Goal: Check status: Check status

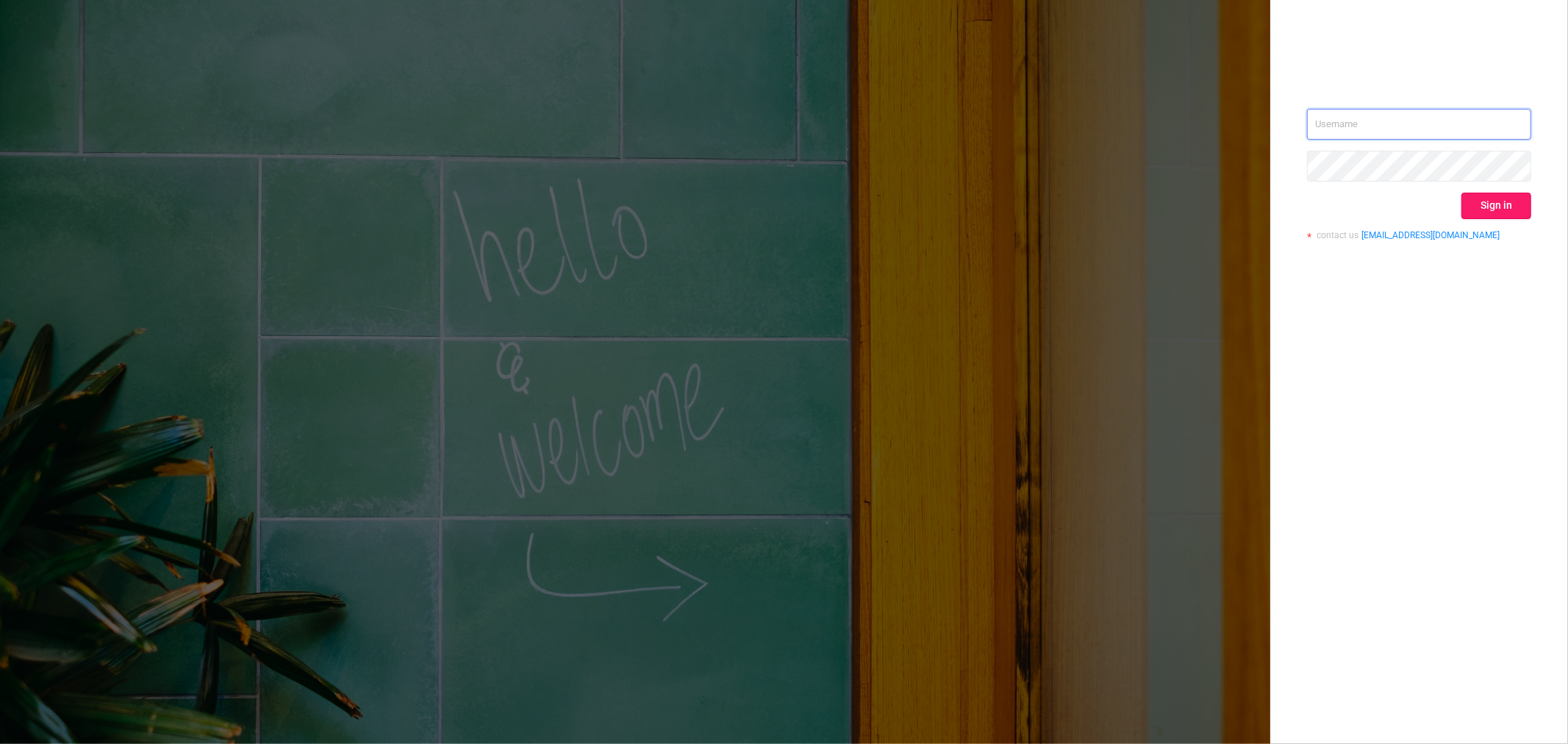
type input "[EMAIL_ADDRESS][DOMAIN_NAME]"
click at [1479, 208] on button "Sign in" at bounding box center [1497, 205] width 70 height 26
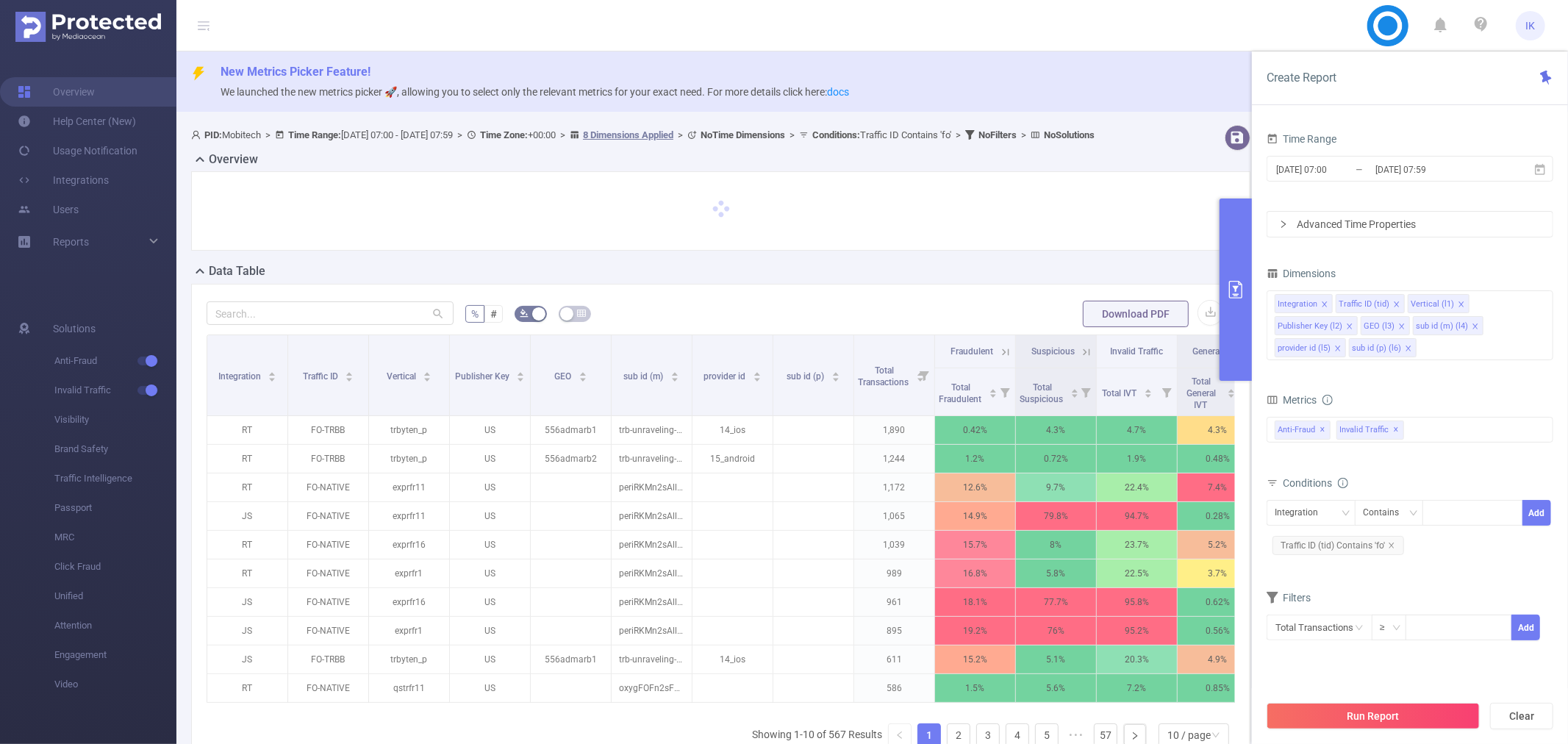
click at [1376, 173] on input "[DATE] 07:59" at bounding box center [1434, 169] width 119 height 19
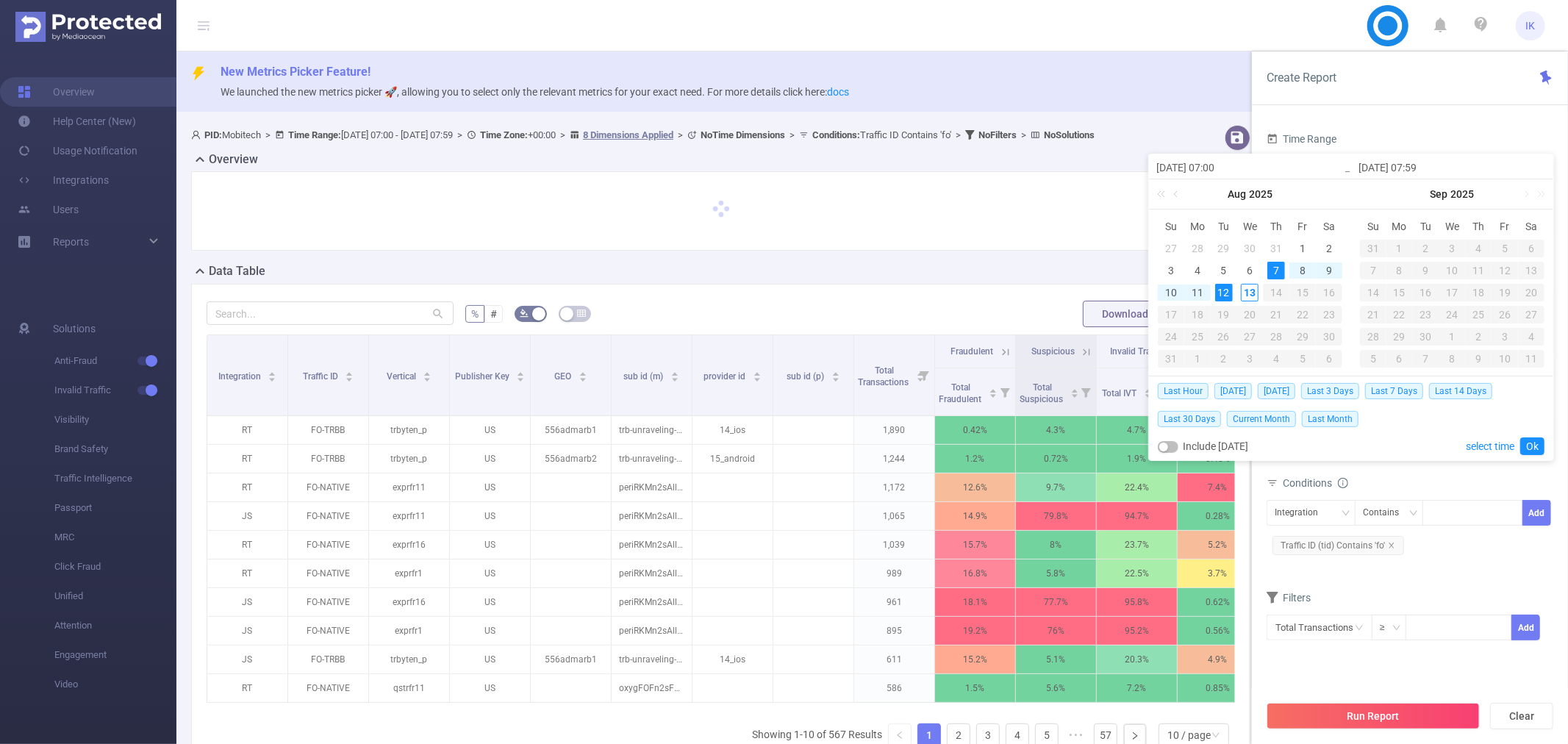
click at [1221, 290] on div "12" at bounding box center [1224, 293] width 18 height 18
click at [1251, 293] on div "13" at bounding box center [1250, 293] width 18 height 18
type input "[DATE] 07:00"
type input "[DATE] 07:59"
type input "[DATE] 07:00"
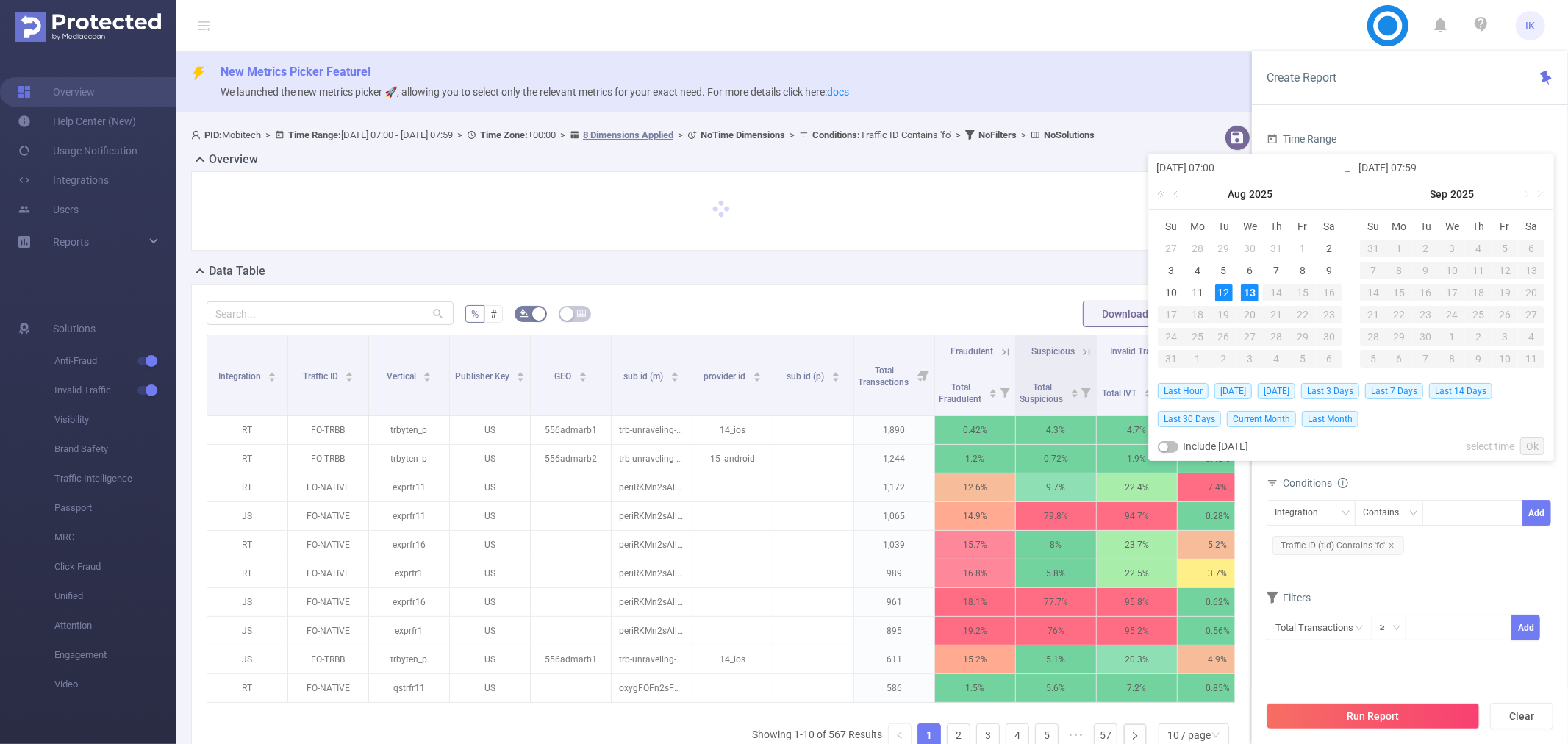
type input "[DATE] 07:59"
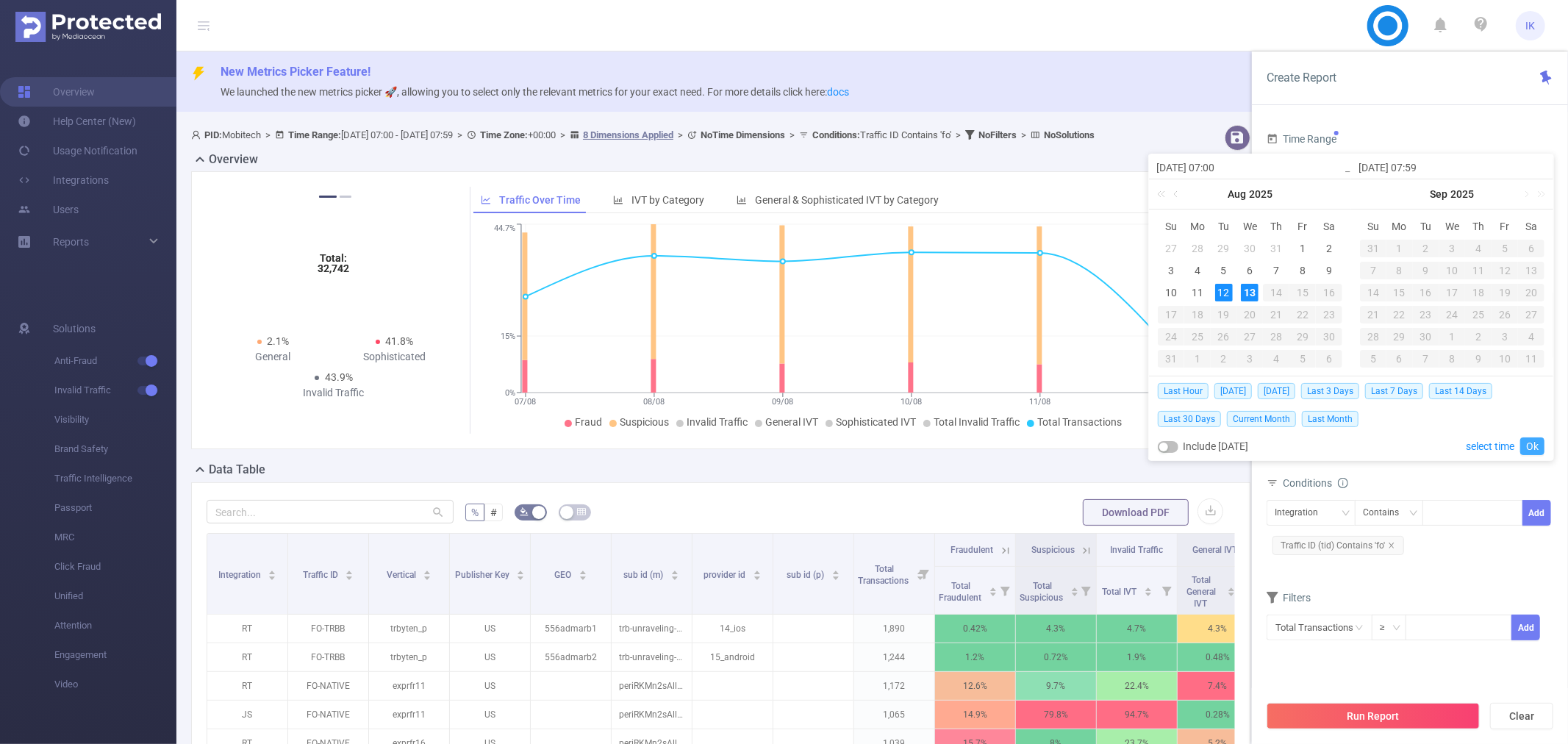
click at [1532, 449] on link "Ok" at bounding box center [1532, 446] width 24 height 18
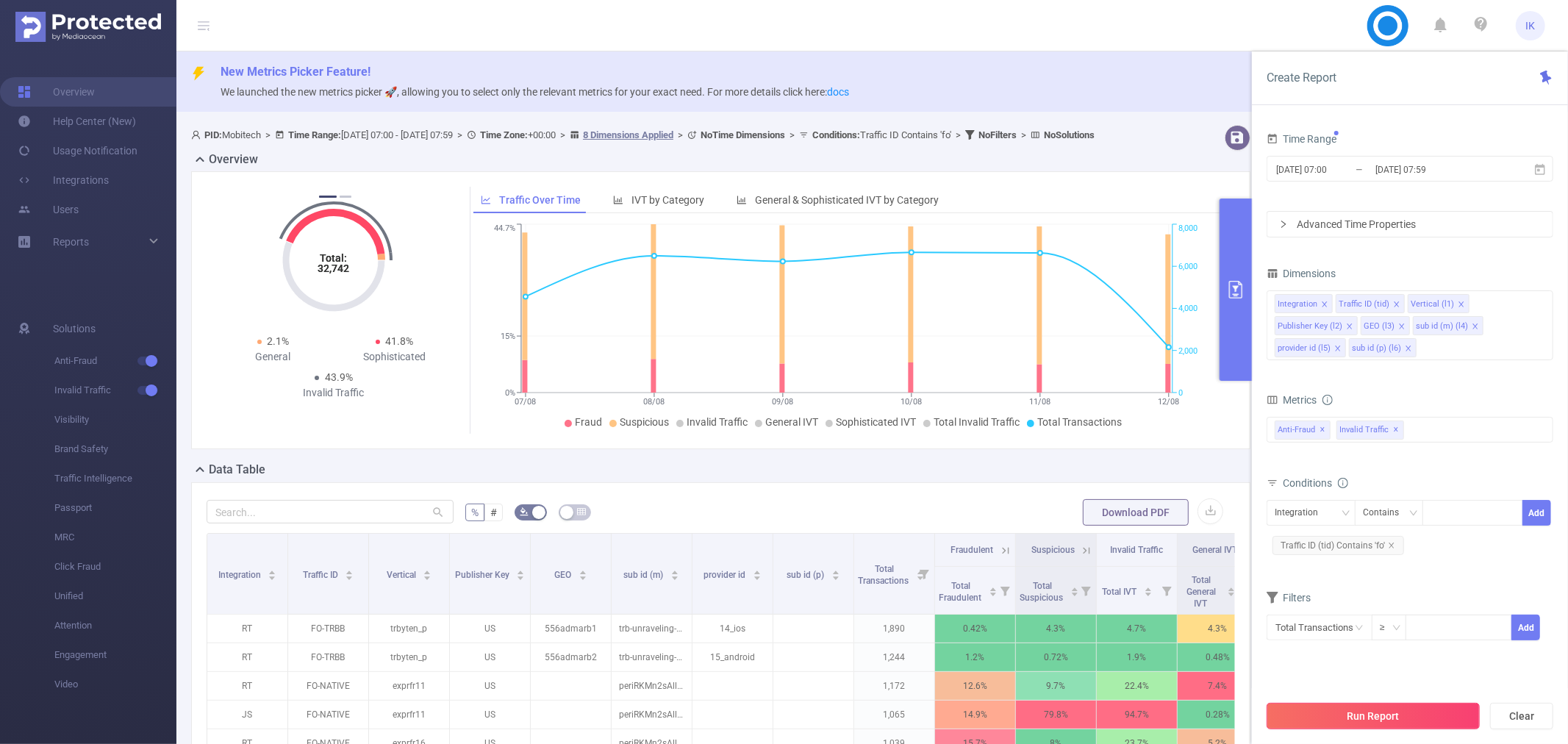
click at [1355, 712] on button "Run Report" at bounding box center [1372, 716] width 213 height 26
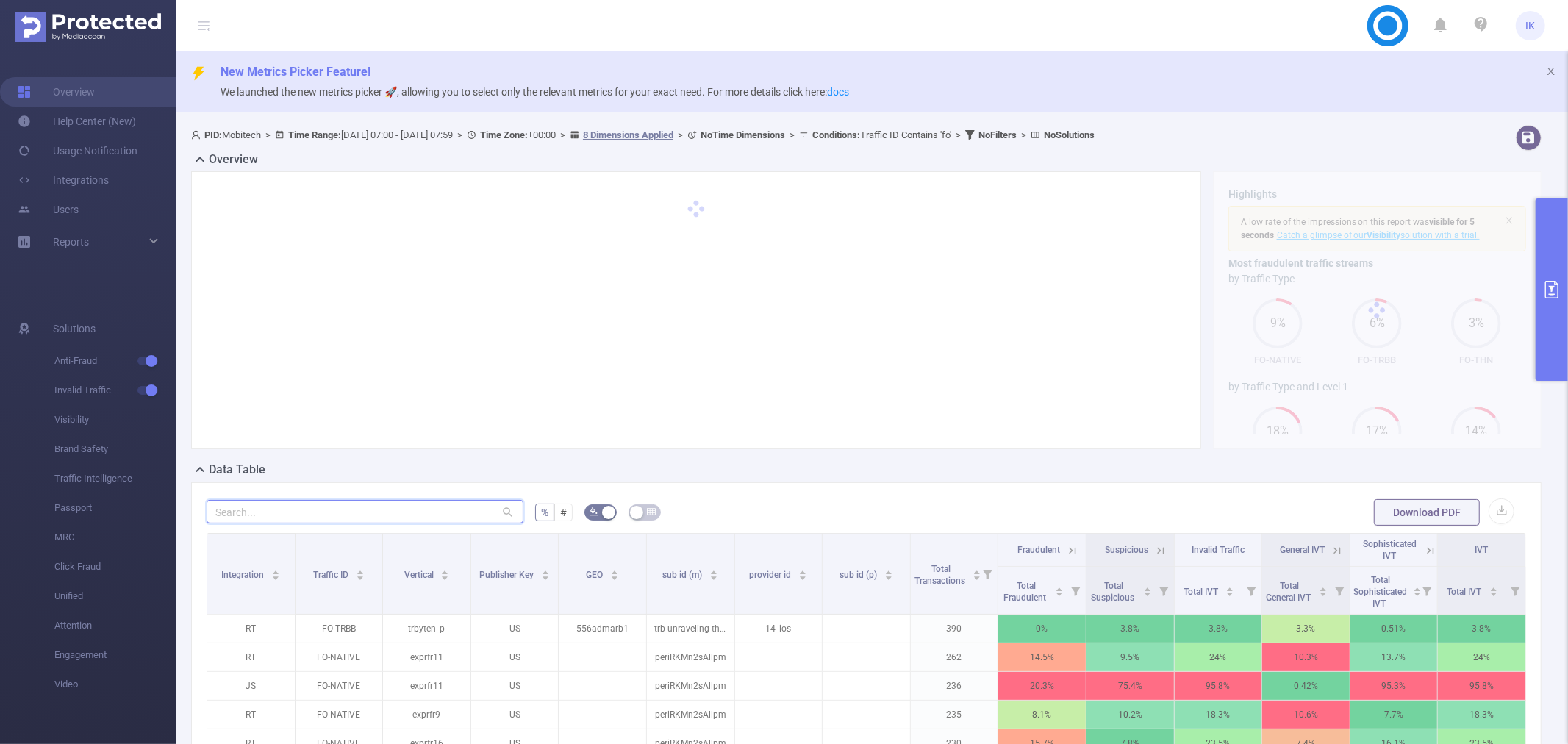
click at [299, 502] on input "text" at bounding box center [365, 512] width 317 height 23
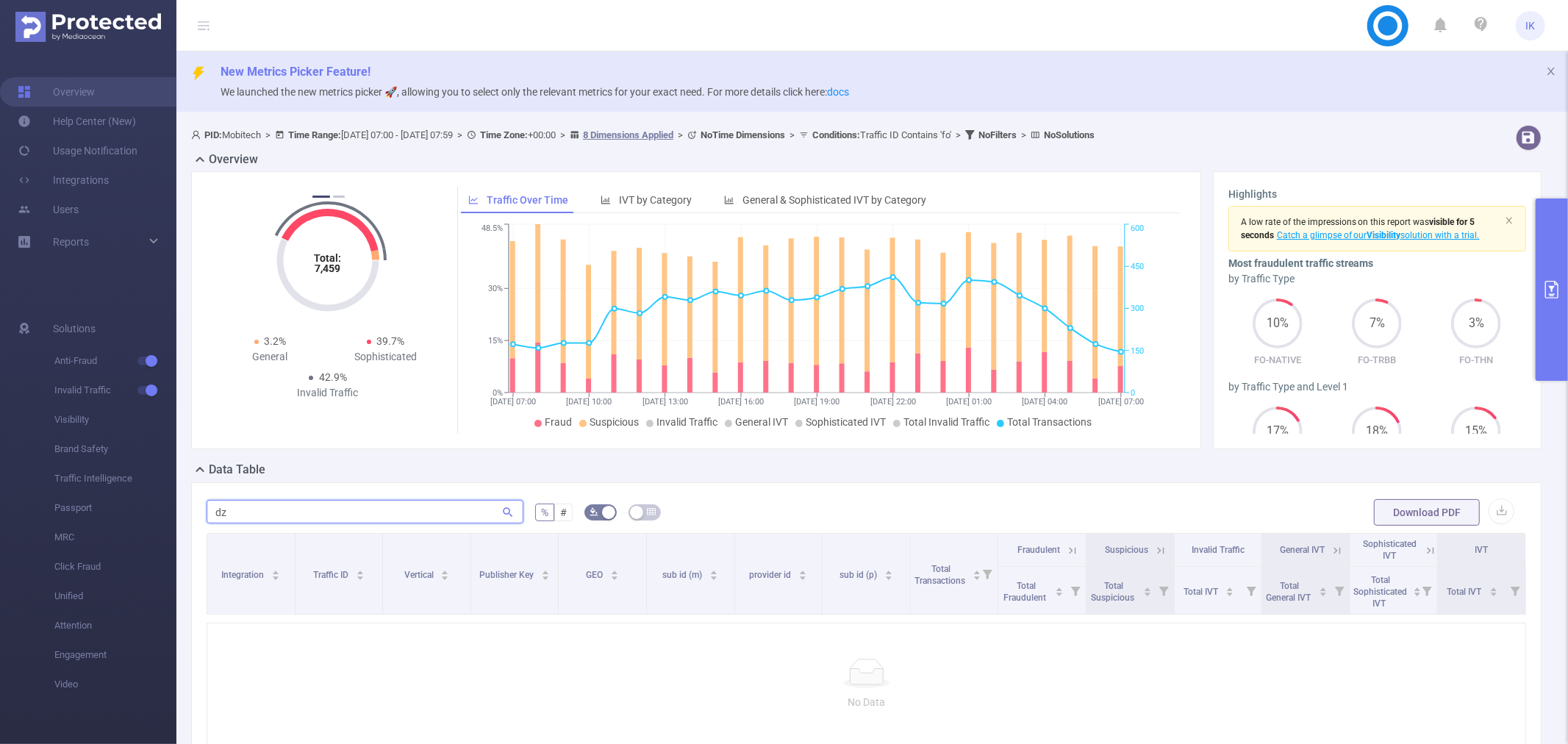
type input "d"
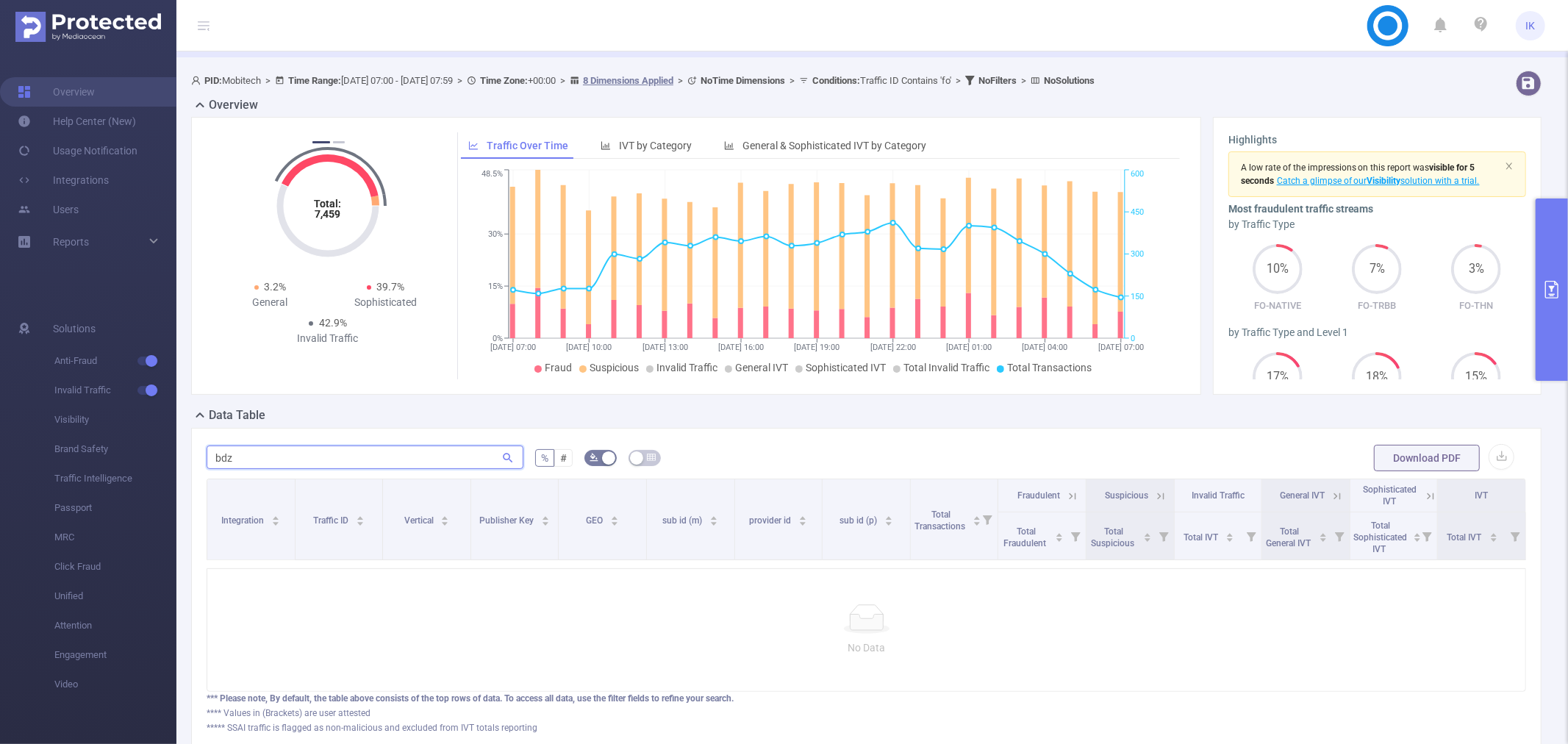
scroll to position [82, 0]
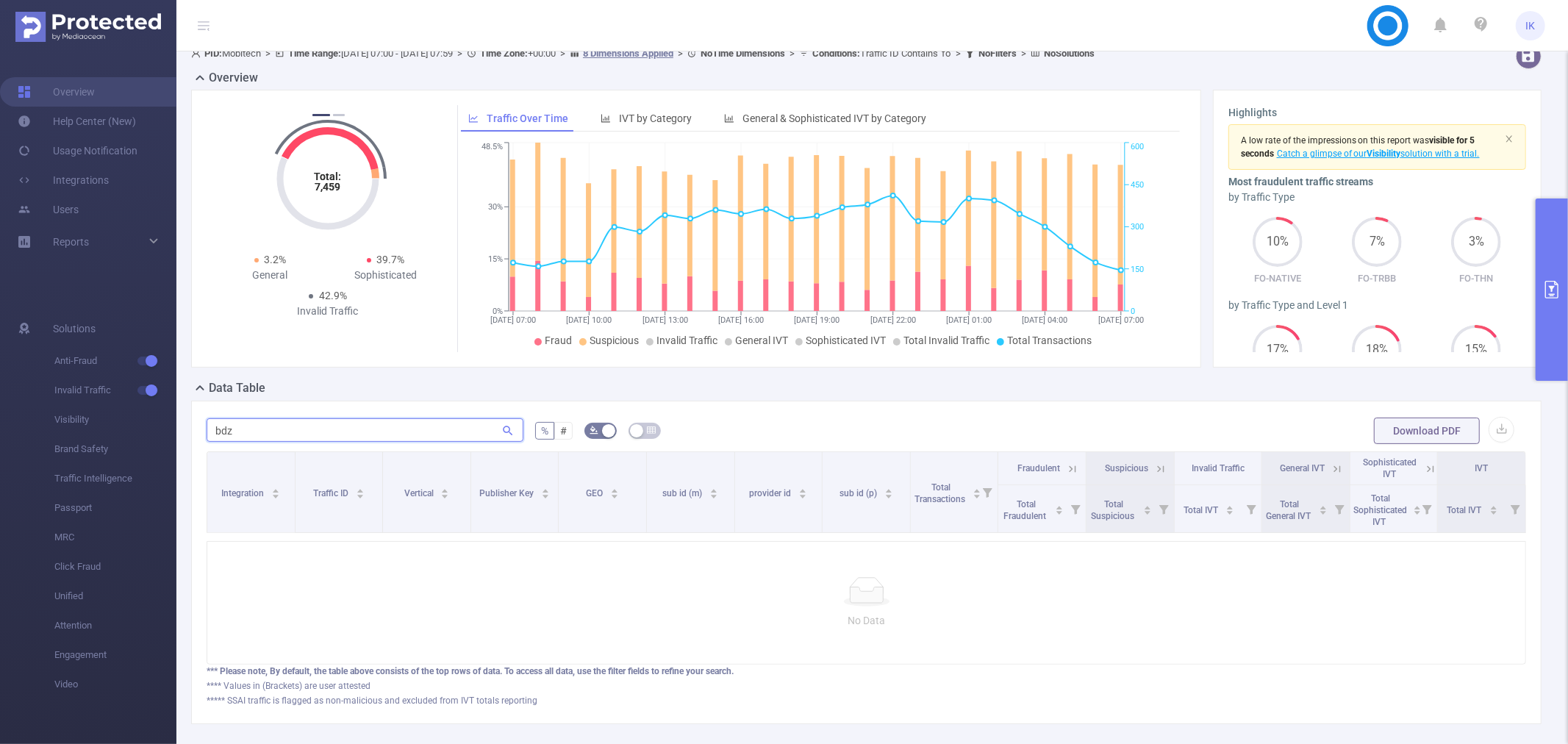
type input "bdz"
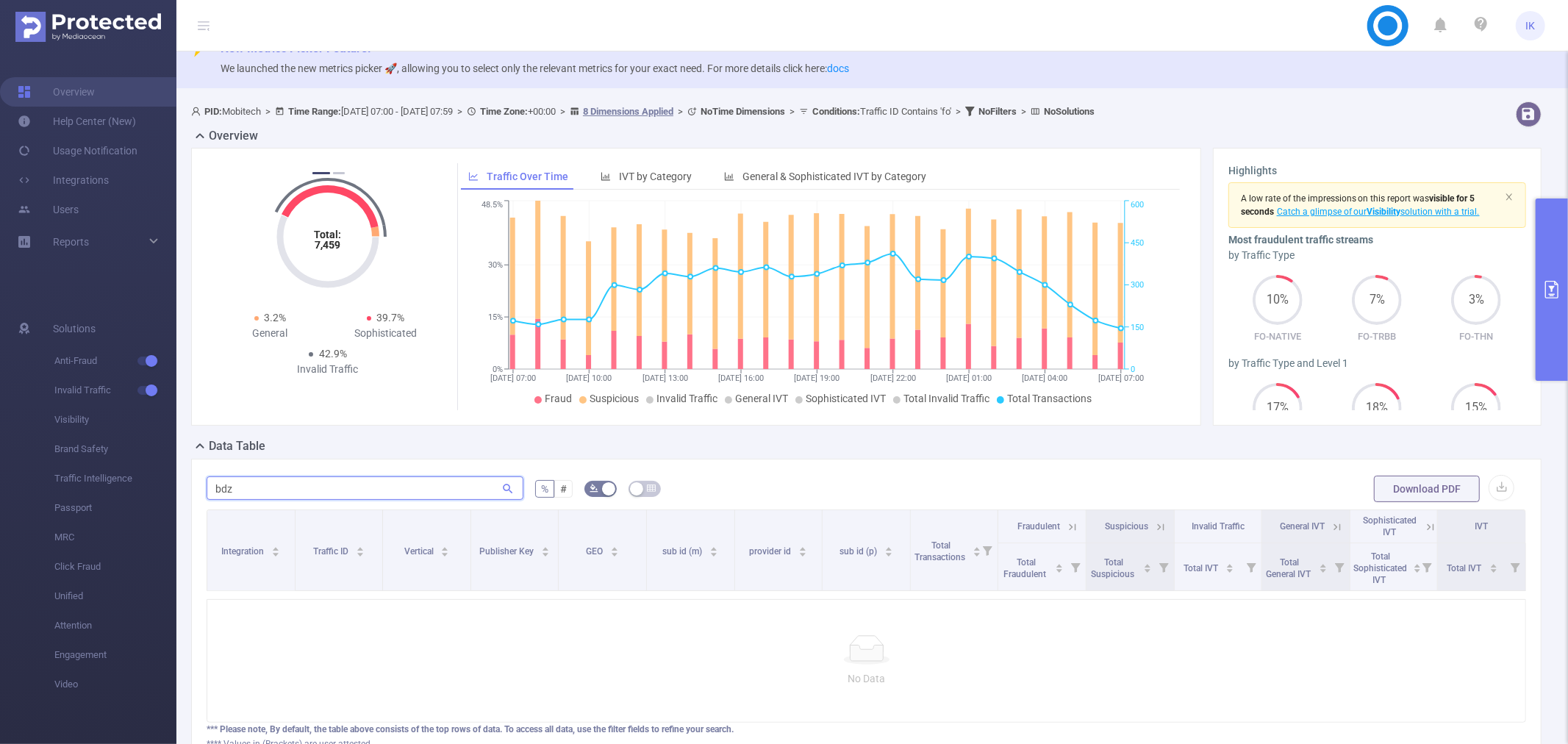
scroll to position [0, 0]
